Goal: Check status: Check status

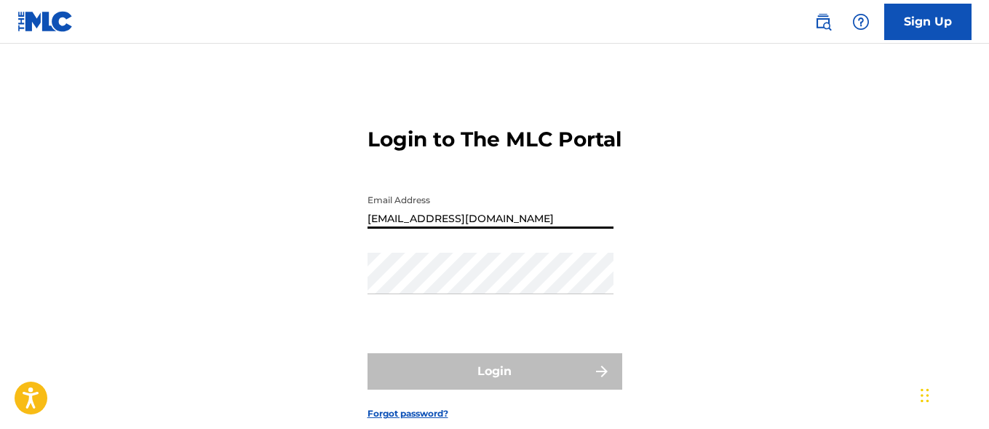
type input "[EMAIL_ADDRESS][DOMAIN_NAME]"
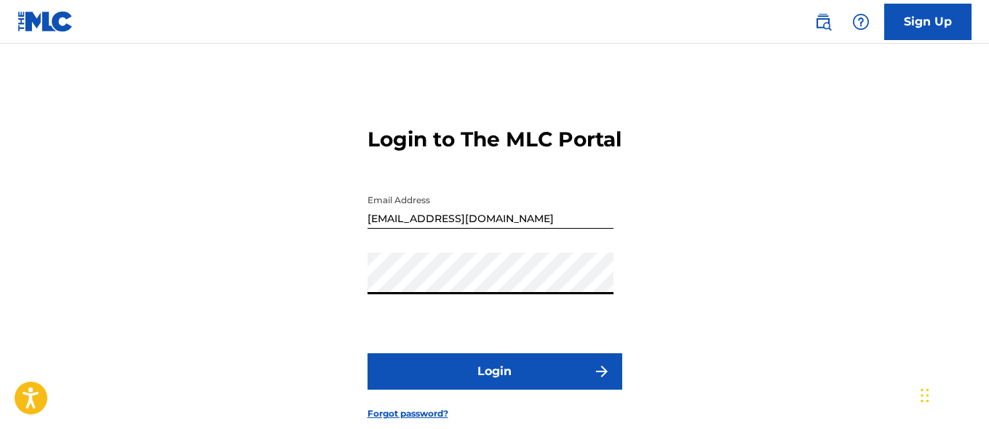
click at [494, 389] on button "Login" at bounding box center [494, 371] width 255 height 36
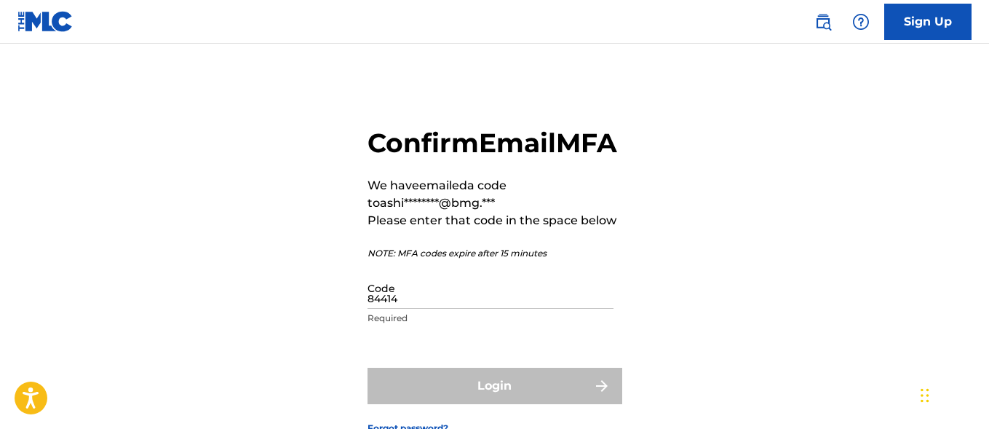
type input "844145"
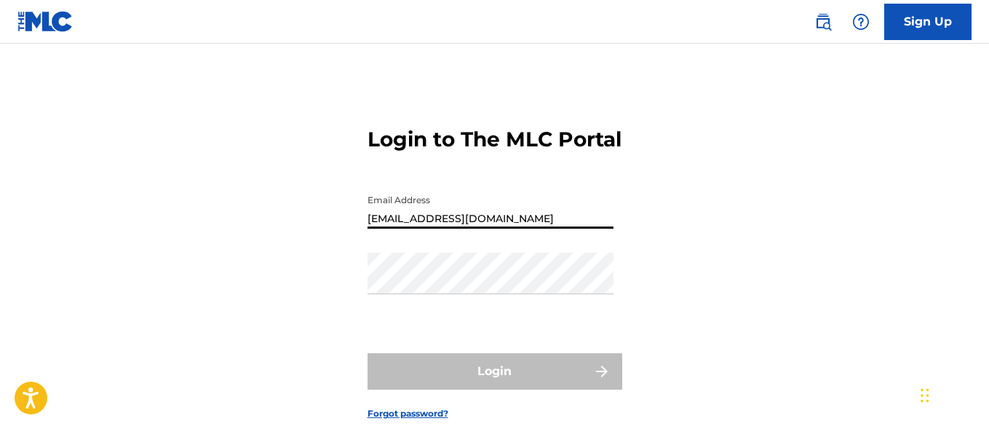
type input "[EMAIL_ADDRESS][DOMAIN_NAME]"
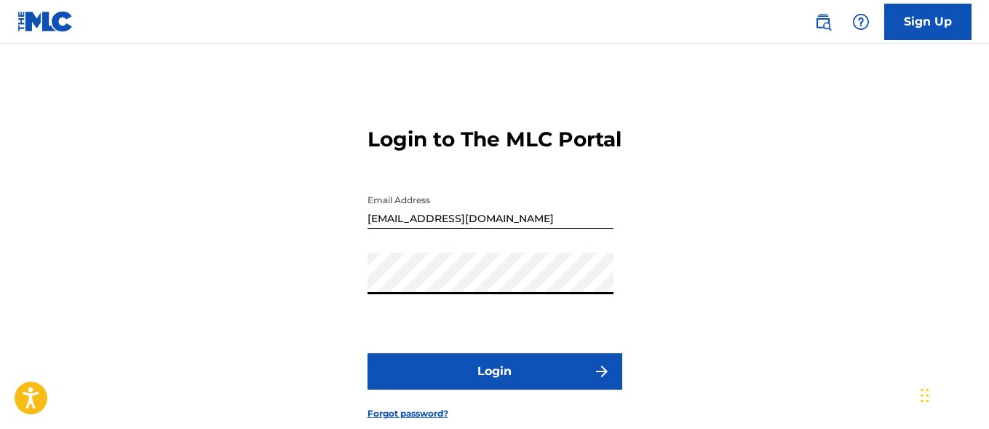
click at [494, 389] on button "Login" at bounding box center [494, 371] width 255 height 36
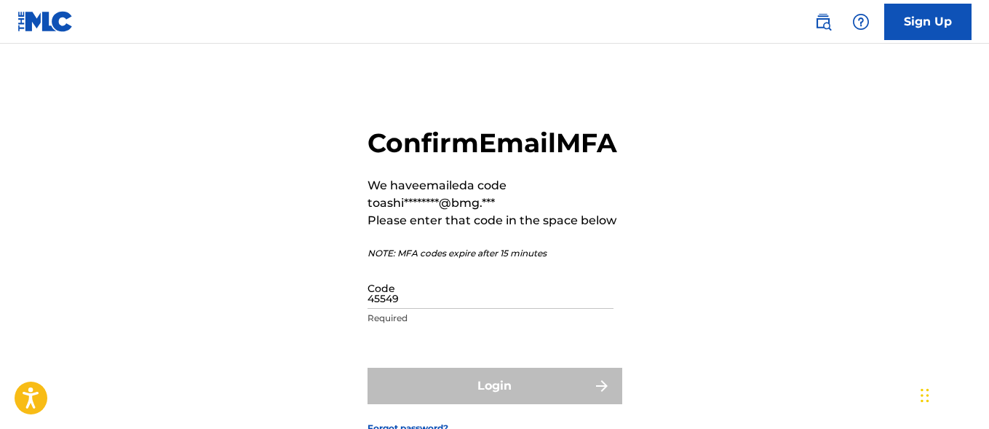
type input "455491"
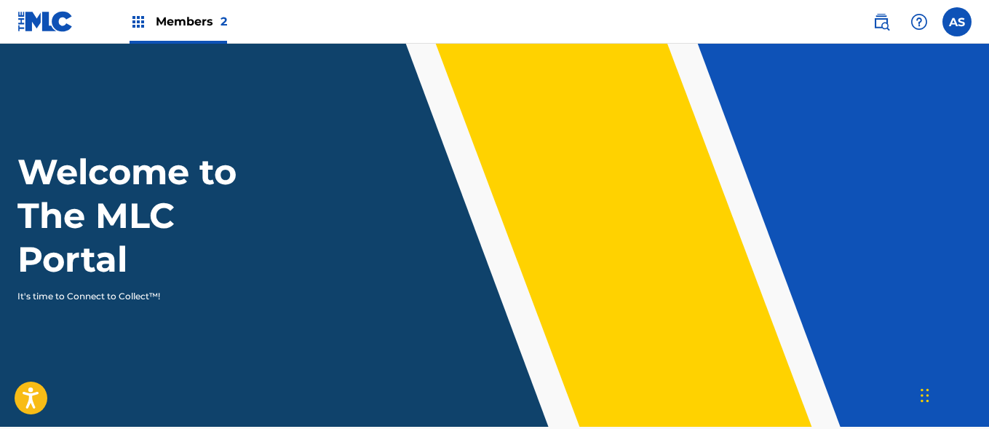
click at [138, 22] on img at bounding box center [138, 21] width 17 height 17
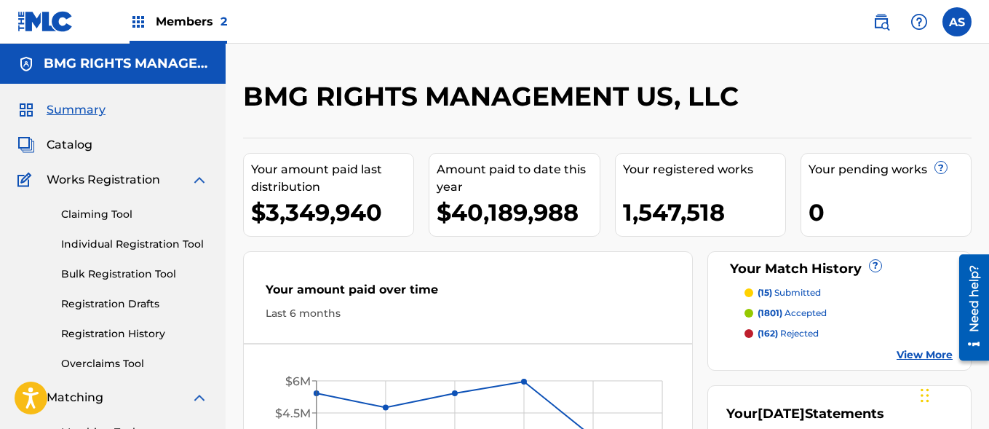
scroll to position [316, 0]
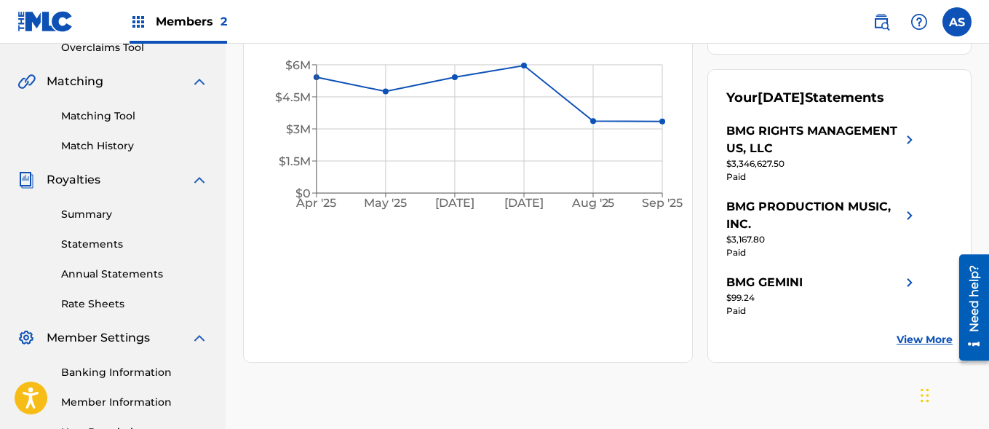
click at [135, 214] on link "Summary" at bounding box center [134, 214] width 147 height 15
